Goal: Task Accomplishment & Management: Manage account settings

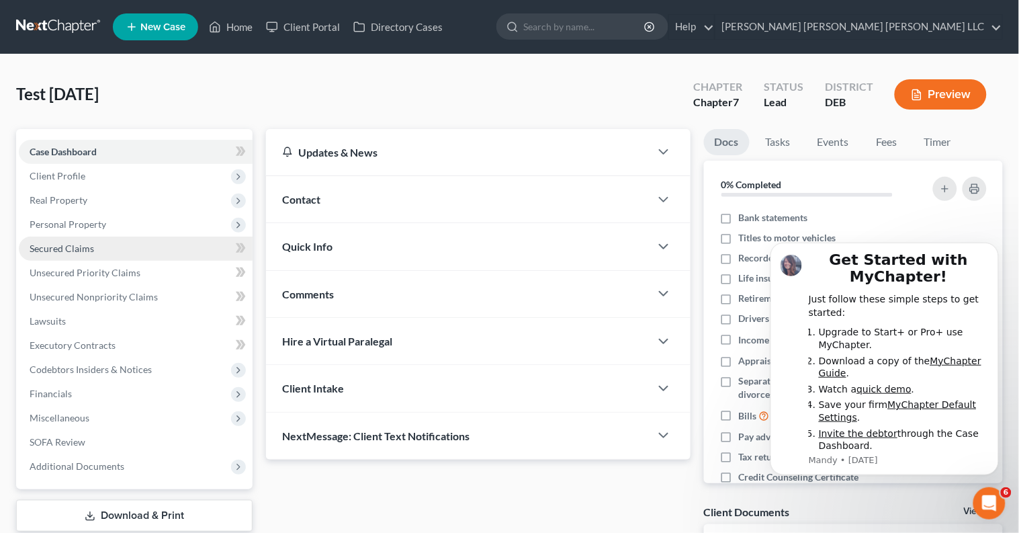
click at [70, 251] on span "Secured Claims" at bounding box center [62, 247] width 64 height 11
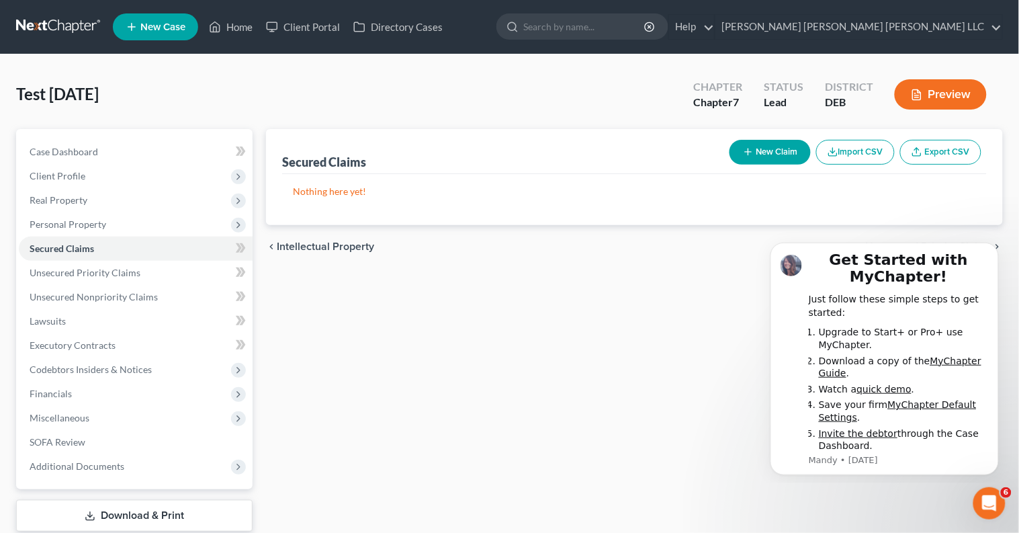
click at [865, 156] on button "Import CSV" at bounding box center [855, 152] width 79 height 25
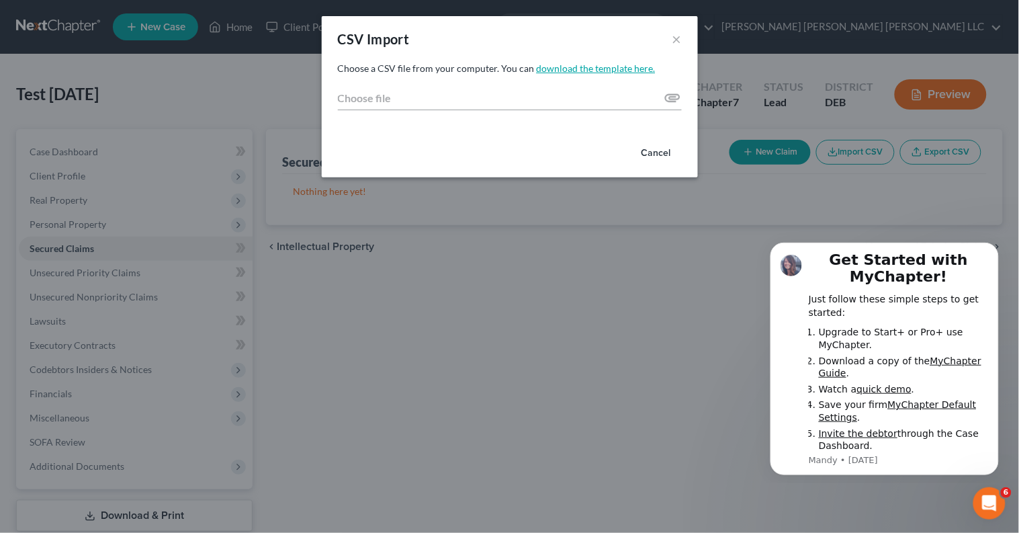
click at [619, 66] on link "download the template here." at bounding box center [596, 67] width 119 height 11
click at [794, 19] on div "CSV Import × Choose a CSV file from your computer. You can download the templat…" at bounding box center [509, 266] width 1019 height 533
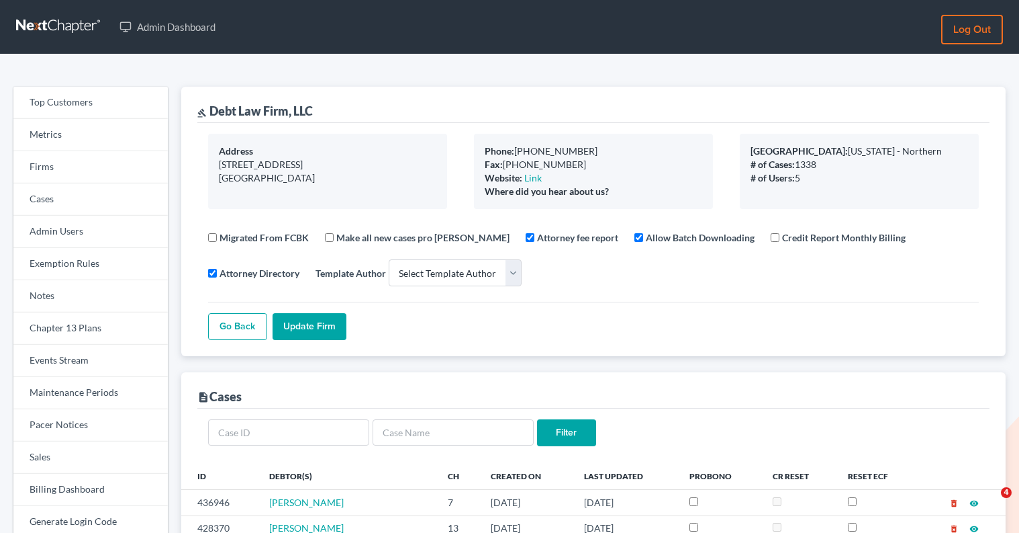
select select
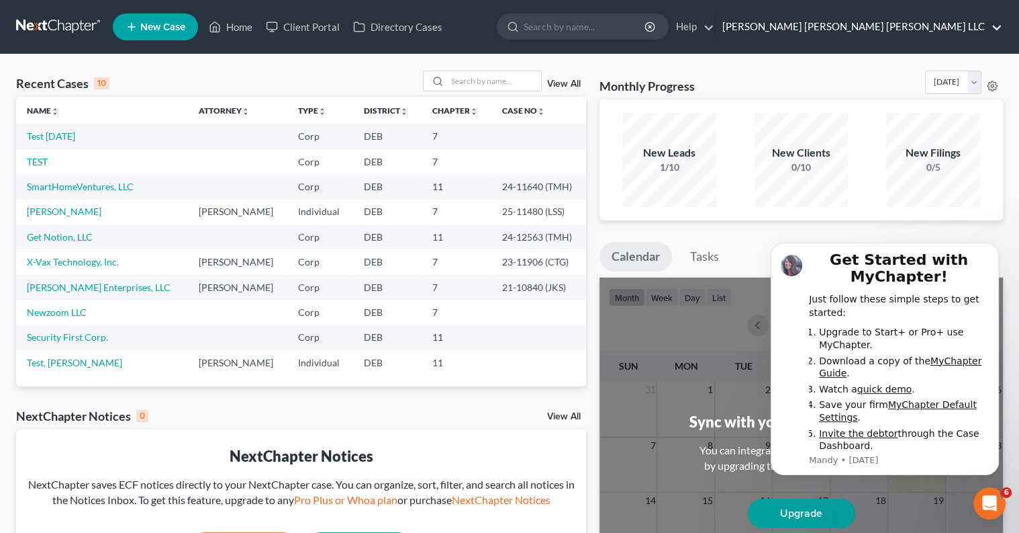
click at [997, 29] on link "Sullivan Hazeltine Allinson LLC" at bounding box center [859, 27] width 287 height 24
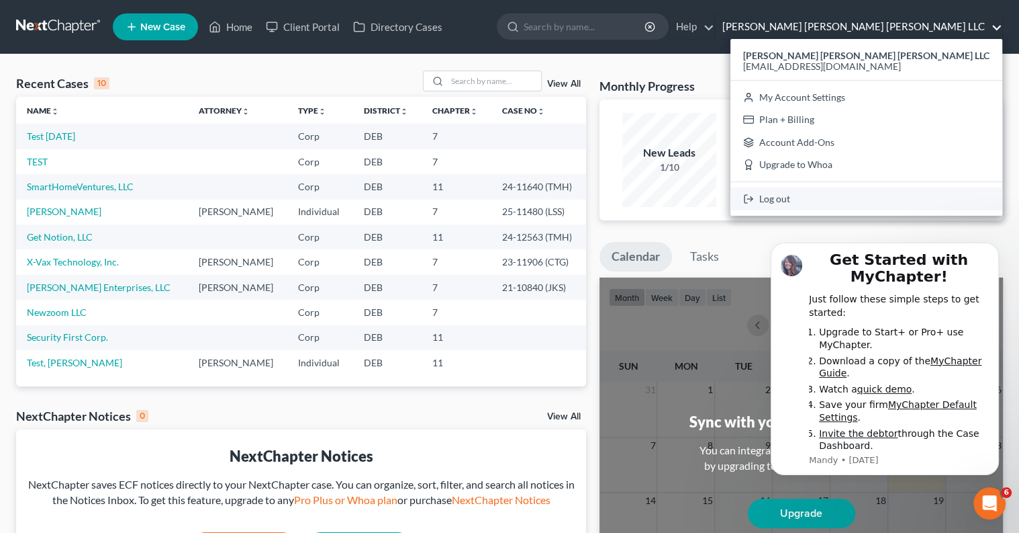
click at [937, 193] on link "Log out" at bounding box center [867, 198] width 272 height 23
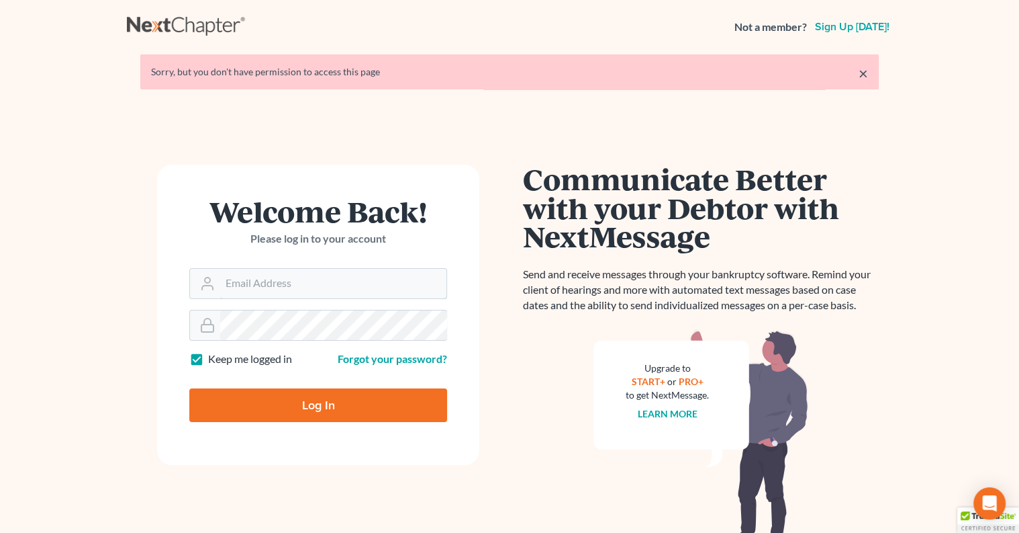
type input "[PERSON_NAME][EMAIL_ADDRESS][DOMAIN_NAME]"
click at [345, 402] on input "Log In" at bounding box center [318, 405] width 258 height 34
type input "Thinking..."
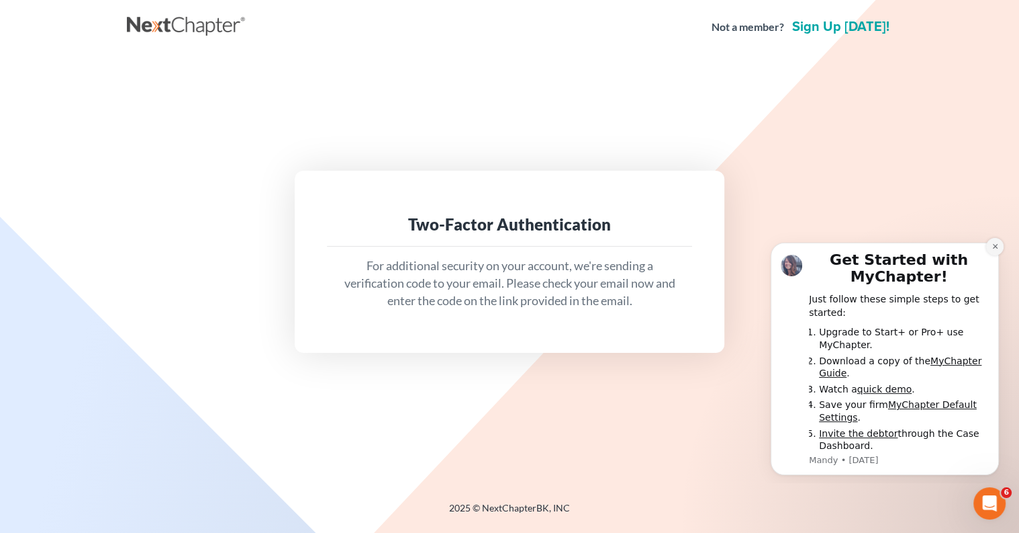
click at [996, 245] on icon "Dismiss notification" at bounding box center [995, 245] width 7 height 7
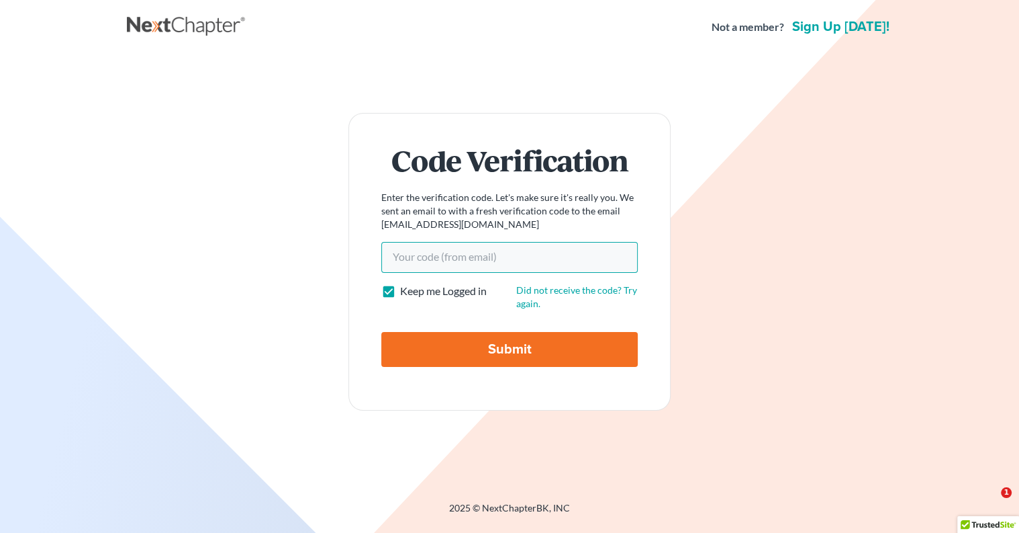
click at [532, 262] on input "Your code(from email)" at bounding box center [509, 257] width 257 height 31
paste input "f0e5b4"
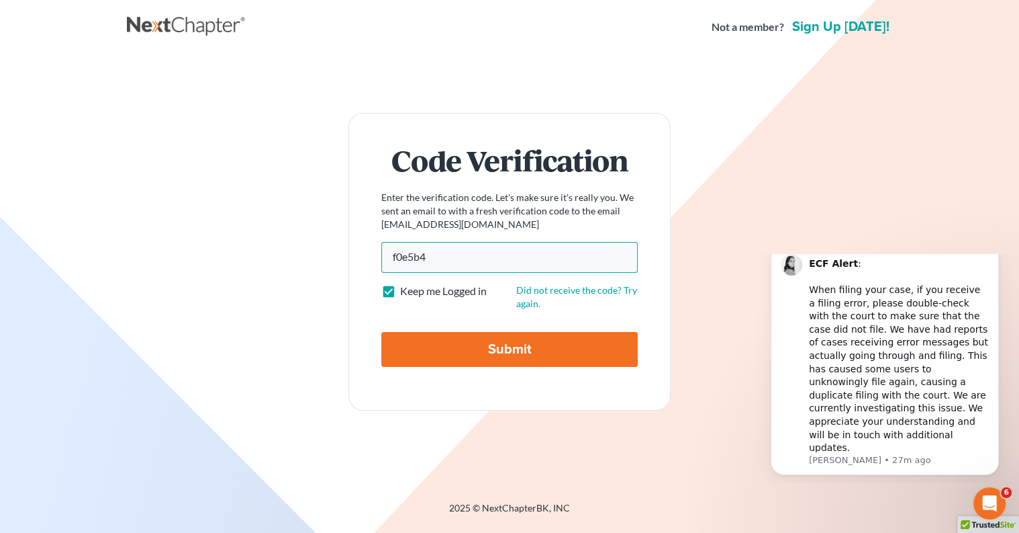
type input "f0e5b4"
click at [559, 340] on input "Submit" at bounding box center [509, 349] width 257 height 35
type input "Thinking..."
